Goal: Book appointment/travel/reservation

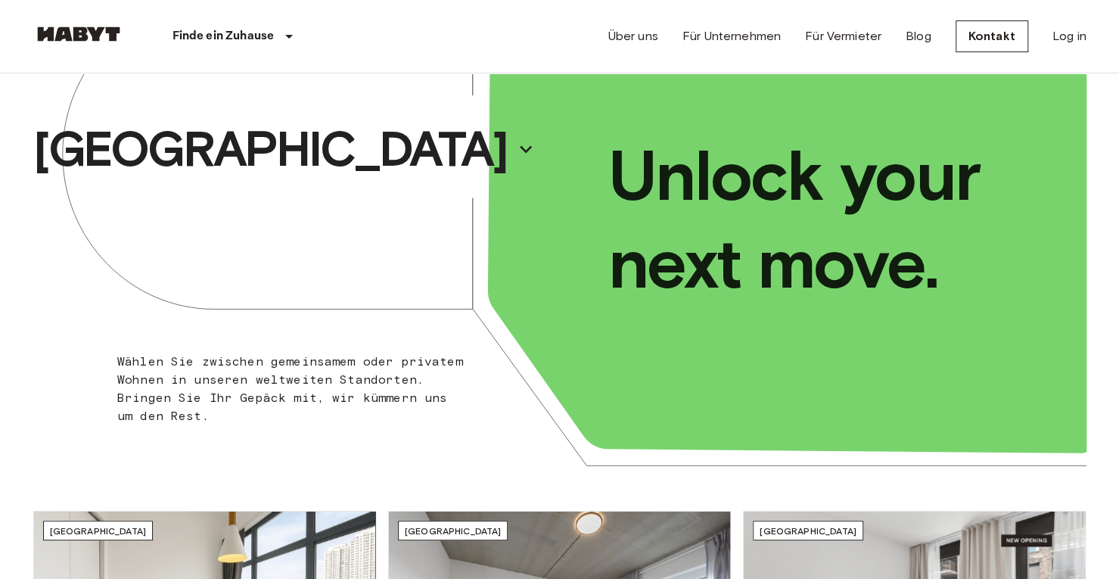
scroll to position [97, 0]
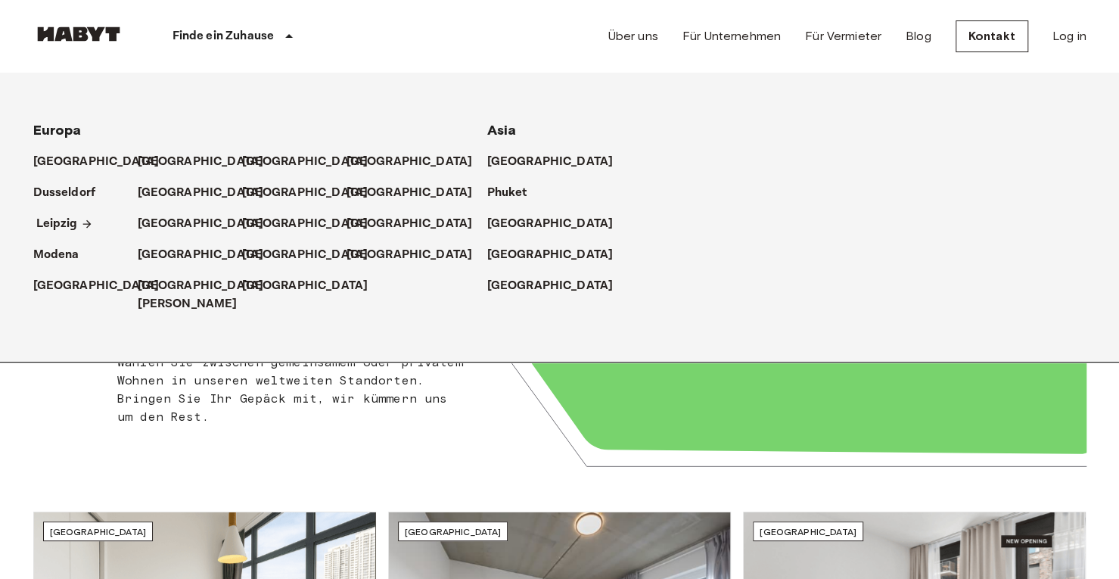
click at [69, 218] on p "Leipzig" at bounding box center [57, 224] width 42 height 18
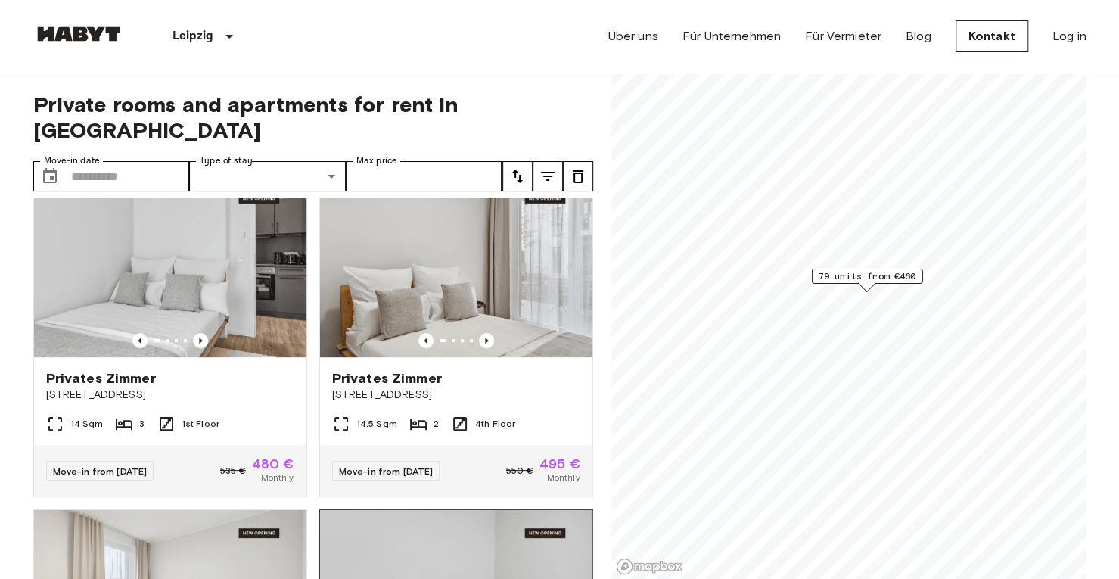
scroll to position [367, 0]
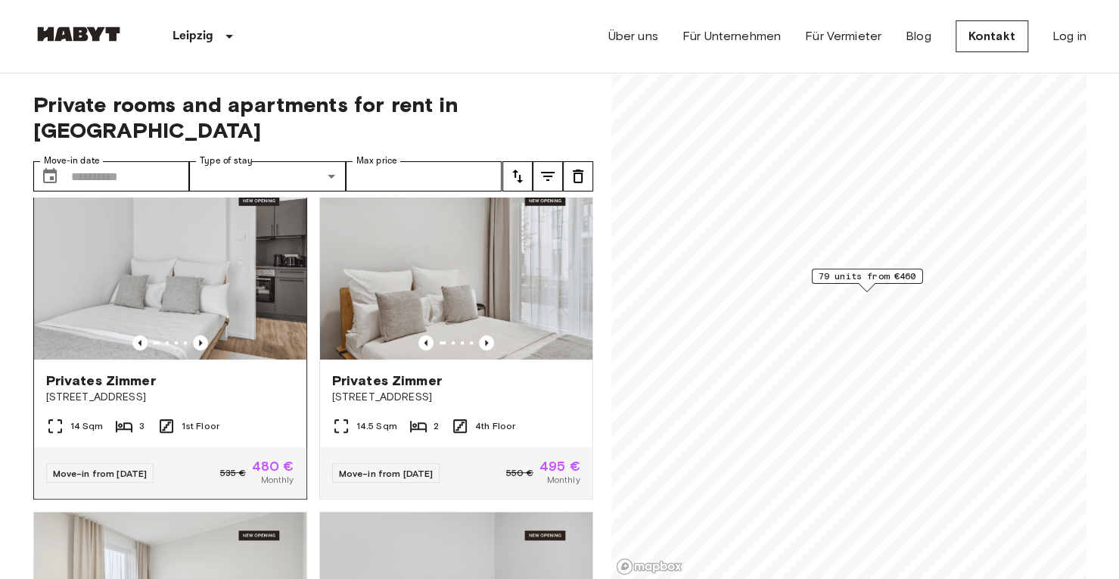
click at [211, 231] on img at bounding box center [170, 269] width 272 height 182
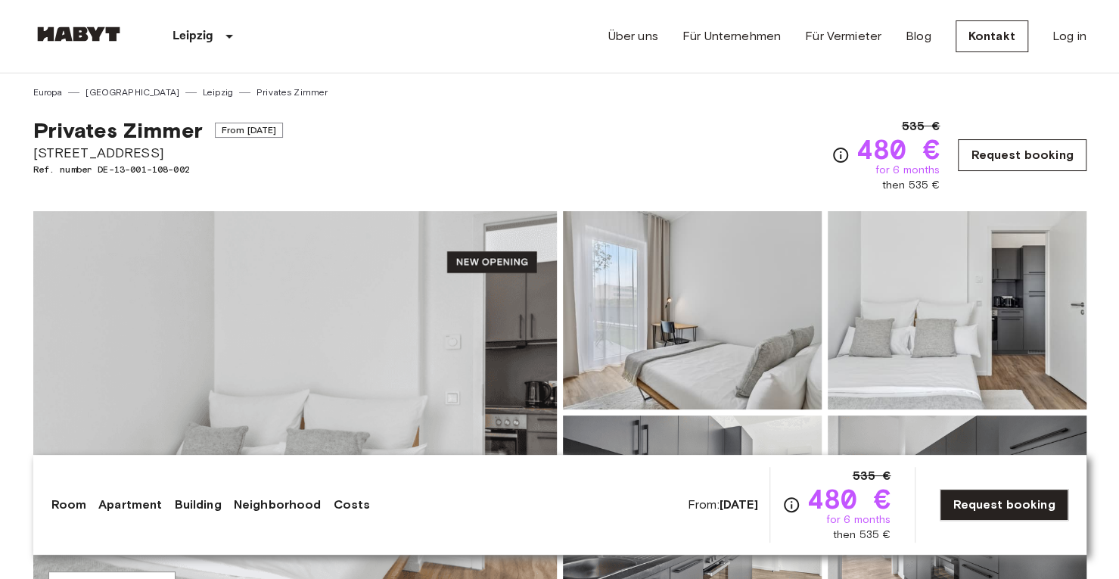
click at [1022, 160] on link "Request booking" at bounding box center [1022, 155] width 128 height 32
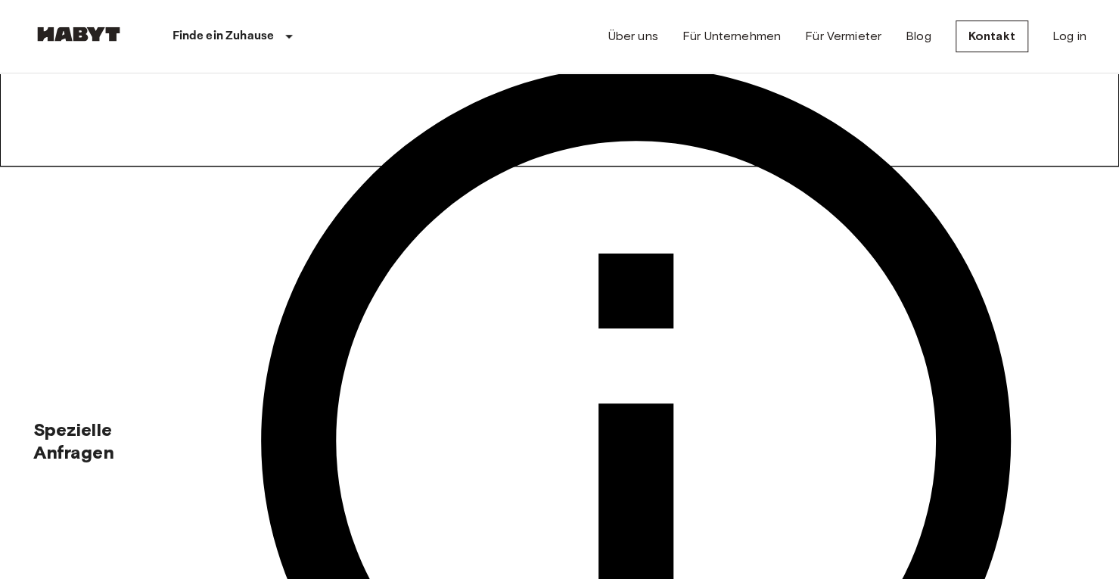
scroll to position [413, 0]
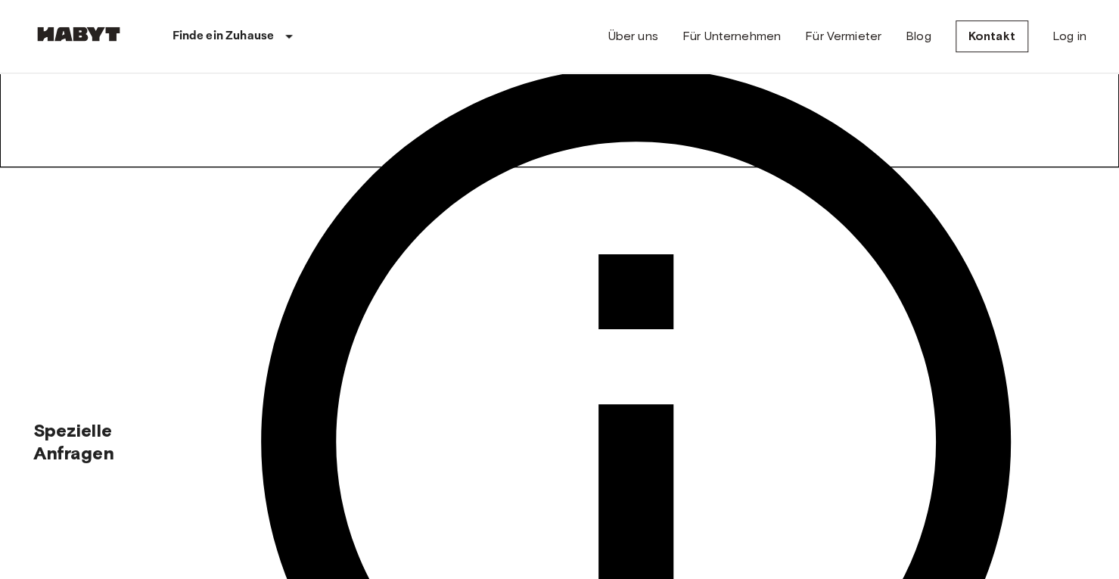
scroll to position [412, 0]
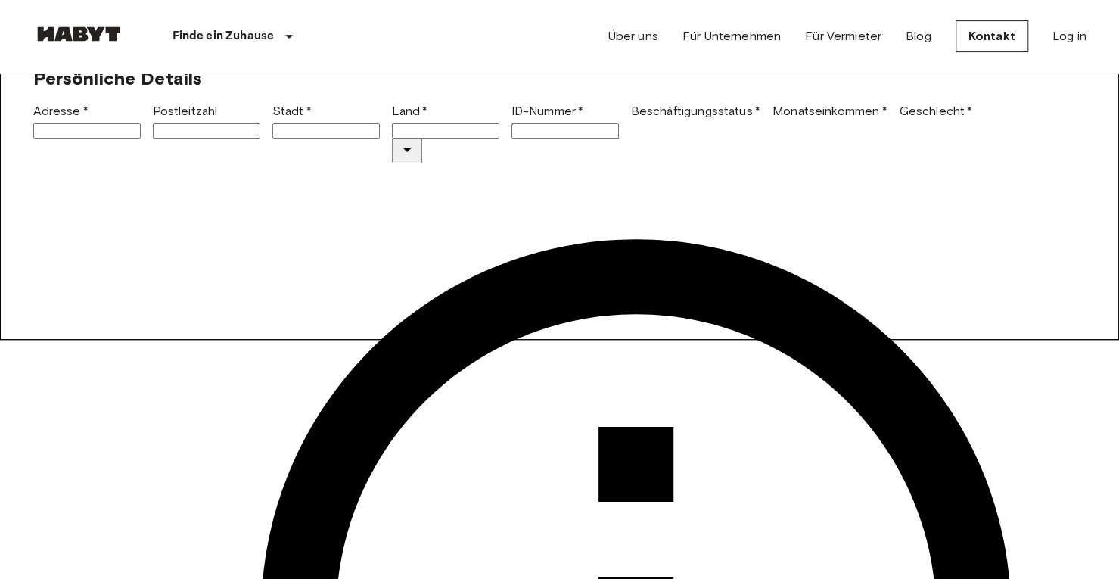
scroll to position [238, 0]
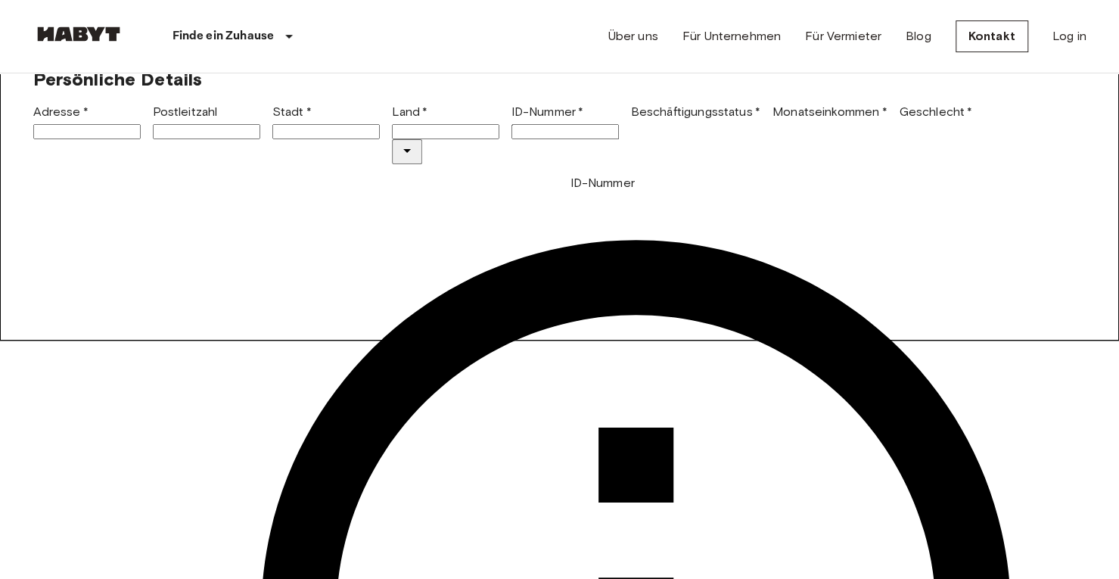
click at [571, 139] on input "ID-Nummer   *" at bounding box center [565, 131] width 107 height 15
click at [492, 91] on div "Persönliche Details" at bounding box center [553, 73] width 1065 height 35
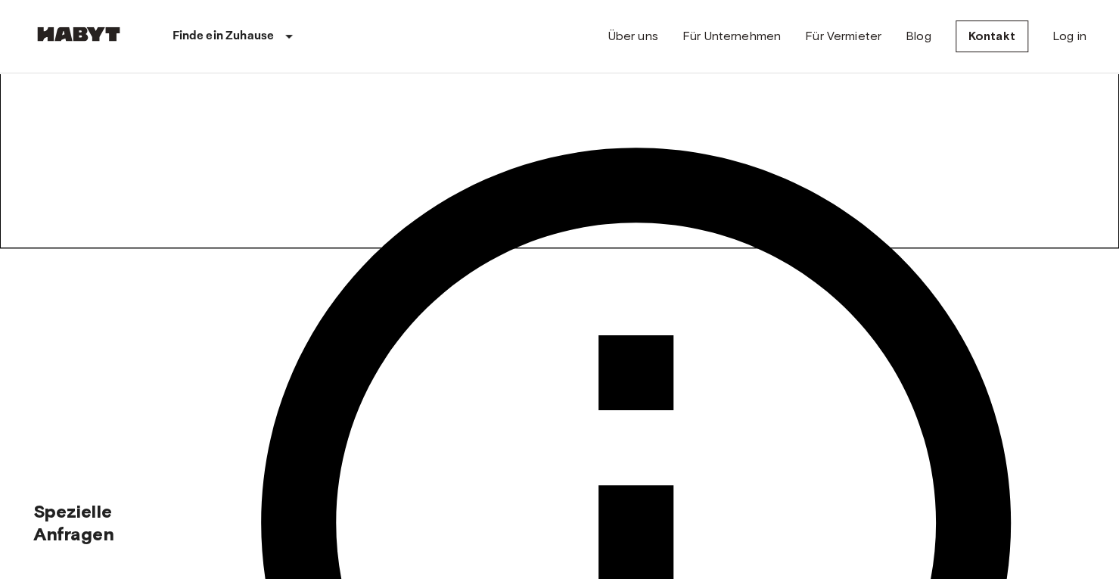
scroll to position [0, 0]
